Goal: Information Seeking & Learning: Learn about a topic

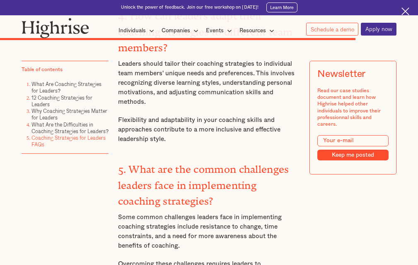
scroll to position [4936, 0]
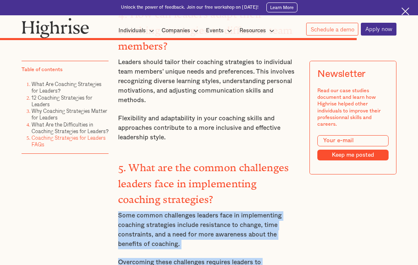
drag, startPoint x: 118, startPoint y: 109, endPoint x: 192, endPoint y: 199, distance: 116.5
copy div "Some common challenges leaders face in implementing coaching strategies include…"
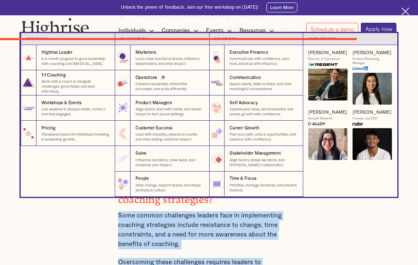
click at [171, 72] on link "Operations Enhance leadership, streamline processes, and scale efficiently. 2 I…" at bounding box center [162, 82] width 94 height 25
